Goal: Transaction & Acquisition: Download file/media

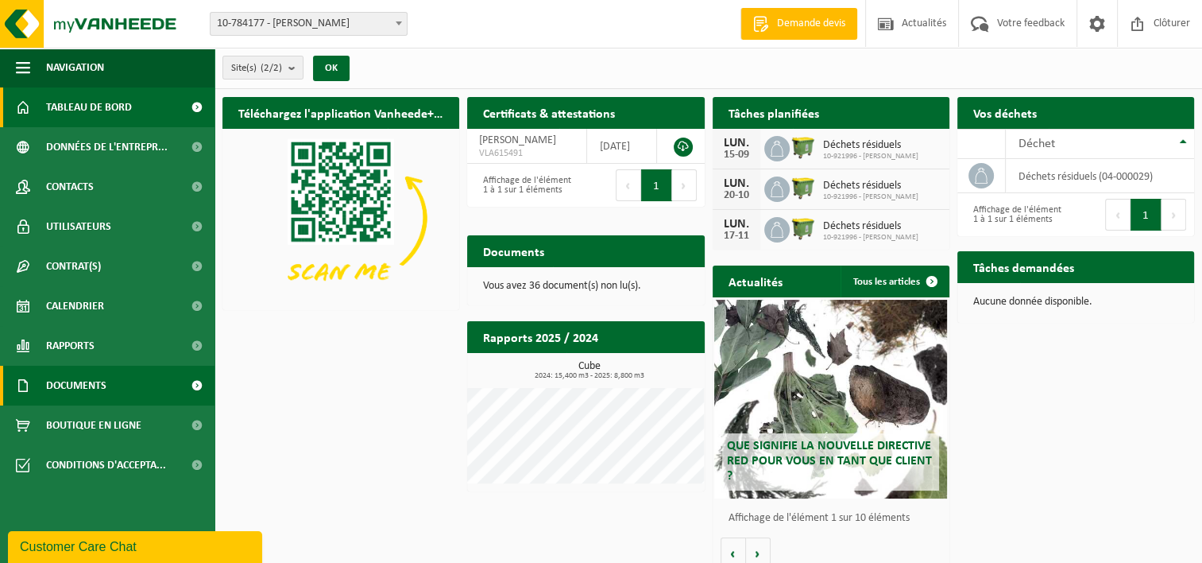
click at [106, 389] on span "Documents" at bounding box center [76, 386] width 60 height 40
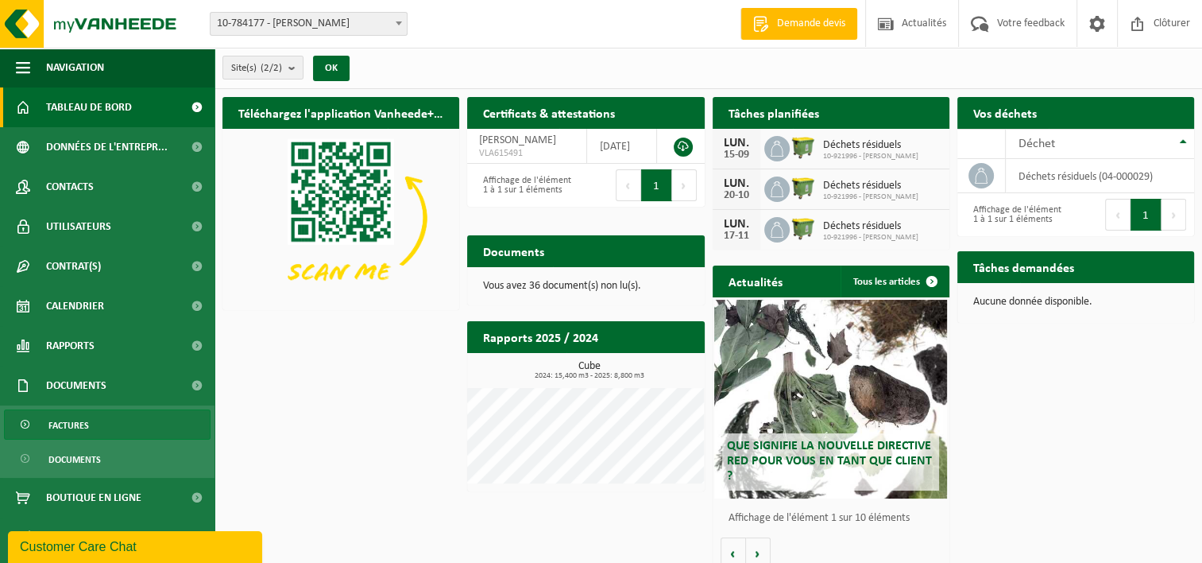
click at [86, 421] on span "Factures" at bounding box center [68, 425] width 41 height 30
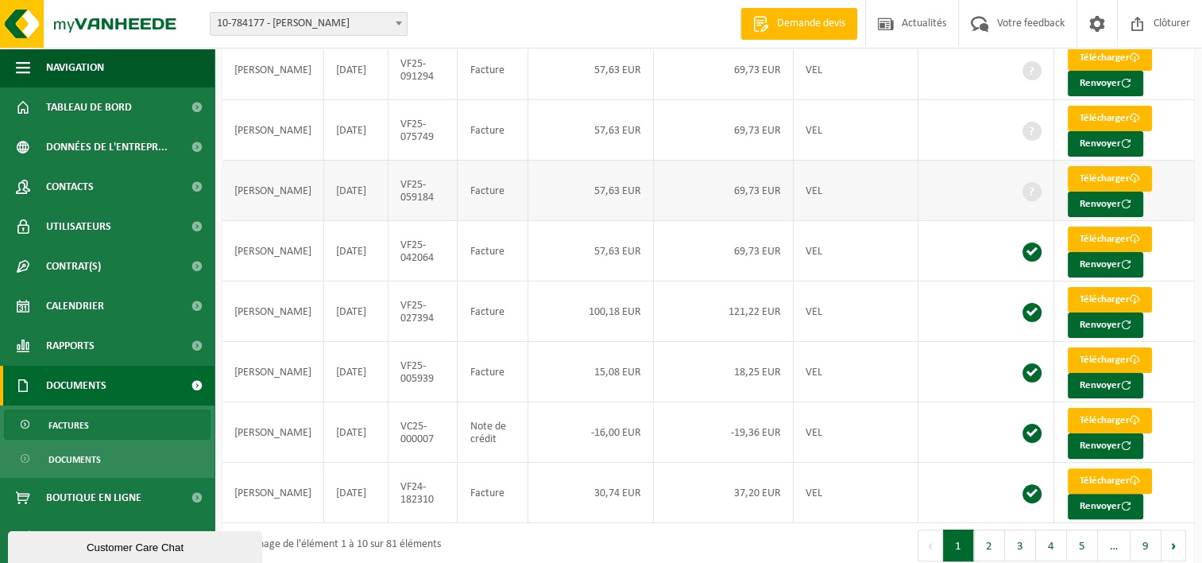
scroll to position [238, 0]
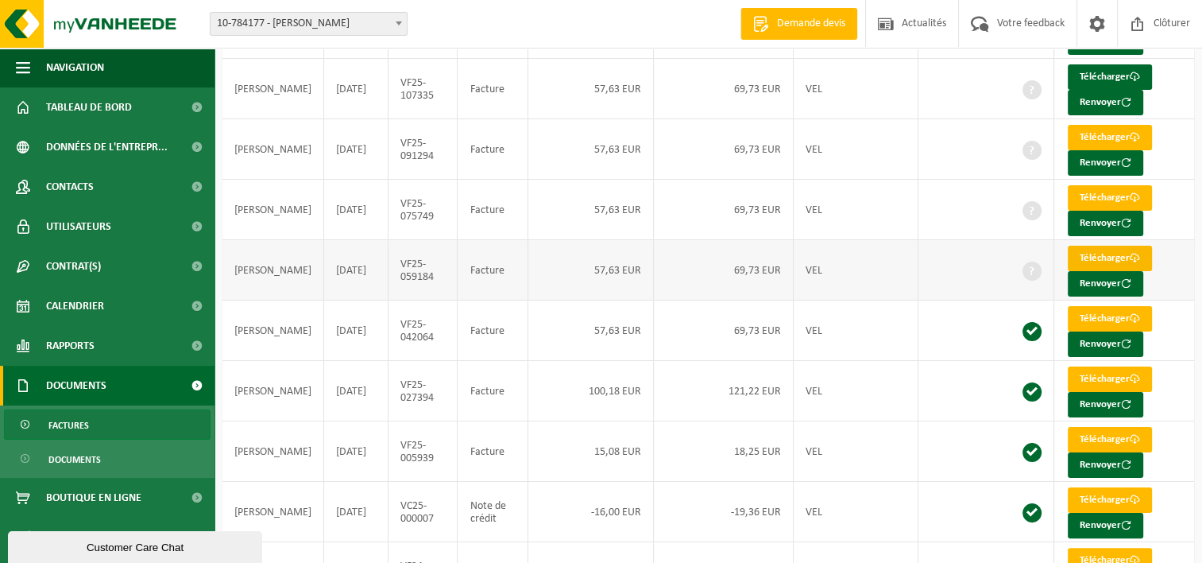
click at [1097, 253] on link "Télécharger" at bounding box center [1110, 258] width 84 height 25
click at [1105, 196] on link "Télécharger" at bounding box center [1110, 197] width 84 height 25
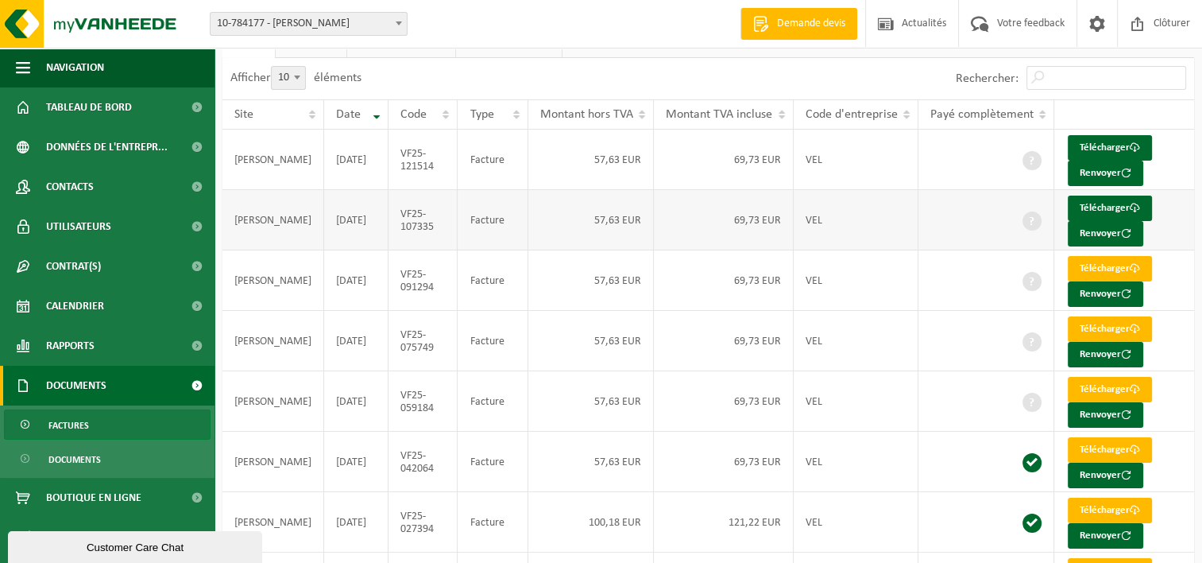
scroll to position [79, 0]
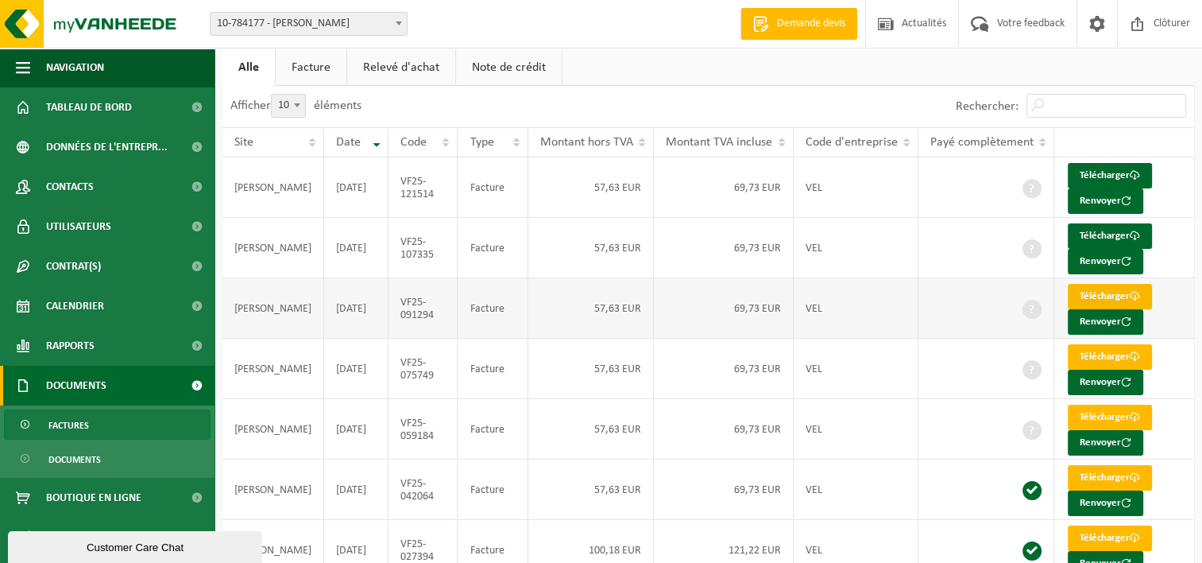
click at [1108, 294] on link "Télécharger" at bounding box center [1110, 296] width 84 height 25
click at [1108, 229] on link "Télécharger" at bounding box center [1110, 235] width 84 height 25
click at [1113, 175] on link "Télécharger" at bounding box center [1110, 175] width 84 height 25
